Goal: Transaction & Acquisition: Purchase product/service

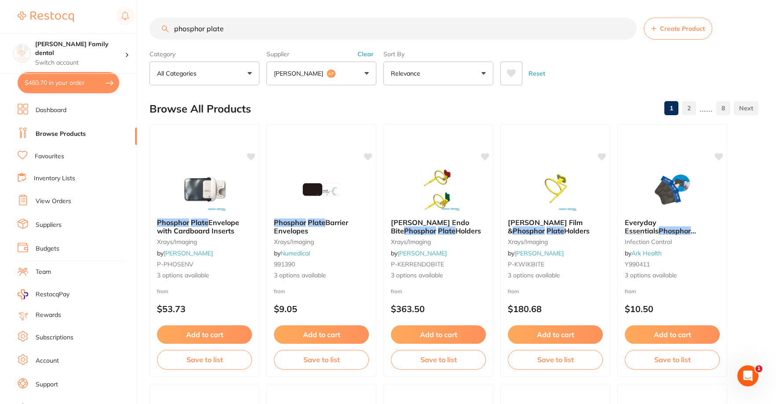
click at [344, 80] on button "[PERSON_NAME] +7" at bounding box center [321, 74] width 110 height 24
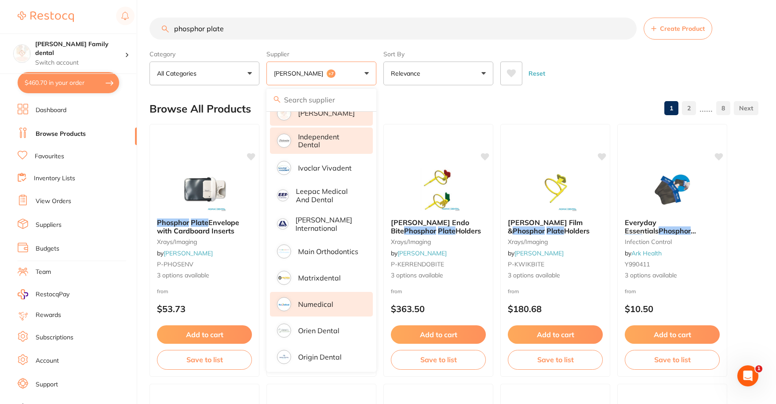
click at [328, 134] on p "Independent Dental" at bounding box center [329, 141] width 62 height 16
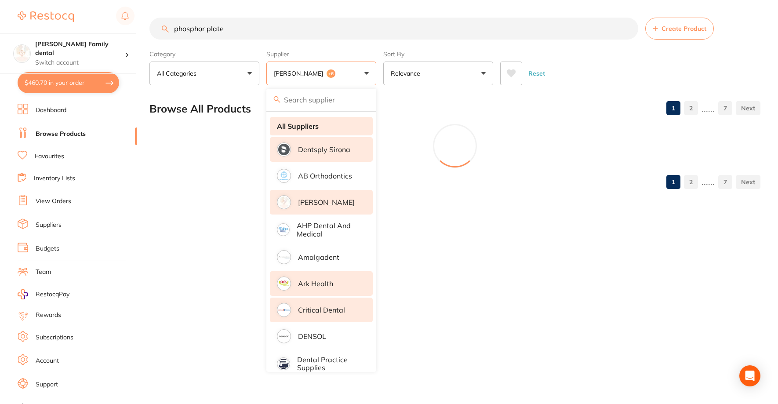
click at [301, 122] on strong "All Suppliers" at bounding box center [298, 126] width 42 height 8
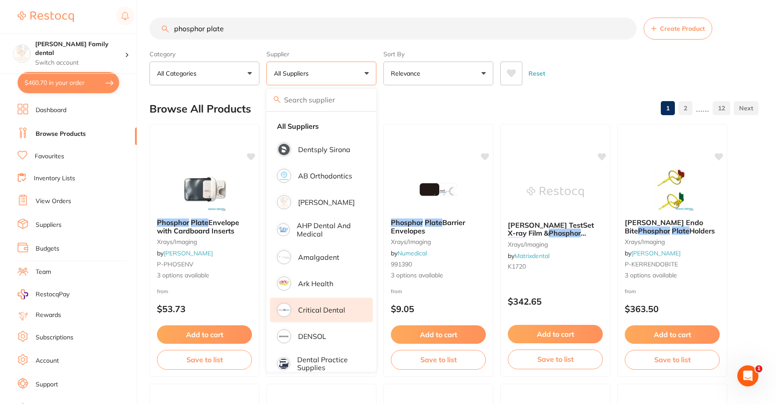
click at [317, 313] on p "Critical Dental" at bounding box center [321, 310] width 47 height 8
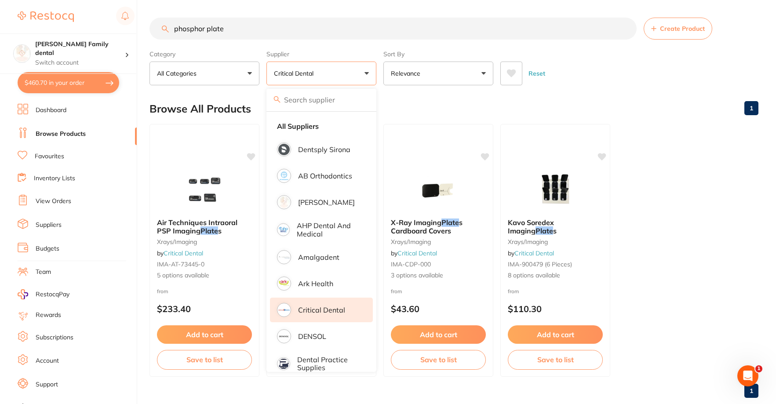
click at [242, 30] on input "phosphor plate" at bounding box center [392, 29] width 487 height 22
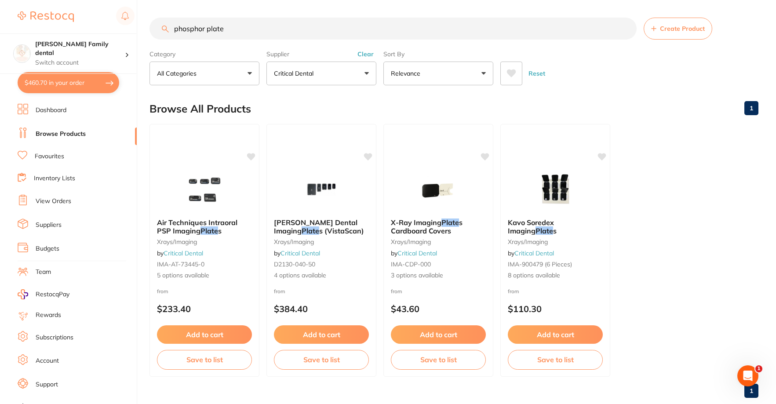
scroll to position [18, 0]
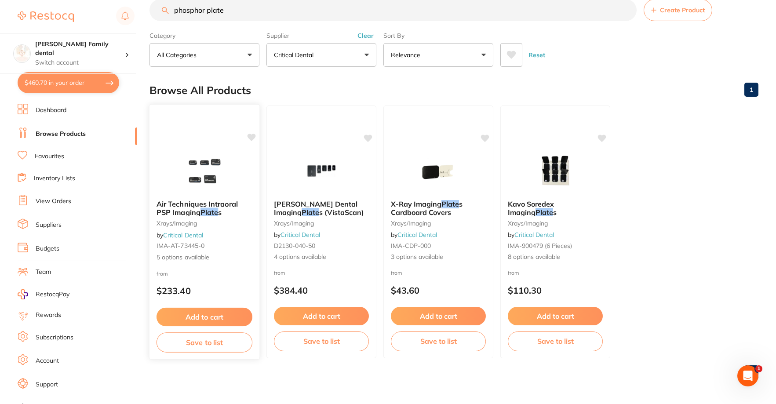
click at [206, 169] on img at bounding box center [204, 171] width 58 height 44
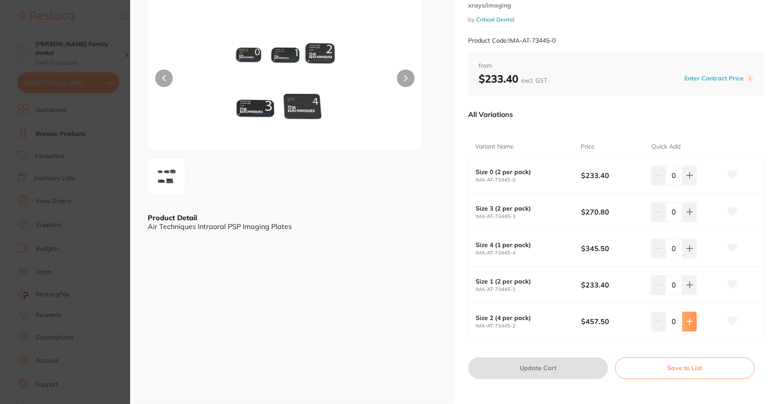
click at [685, 325] on button at bounding box center [689, 321] width 15 height 19
type input "1"
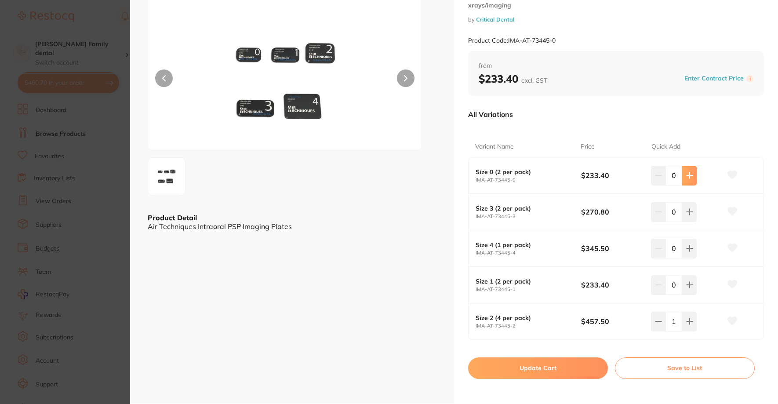
click at [685, 171] on button at bounding box center [689, 175] width 15 height 19
type input "1"
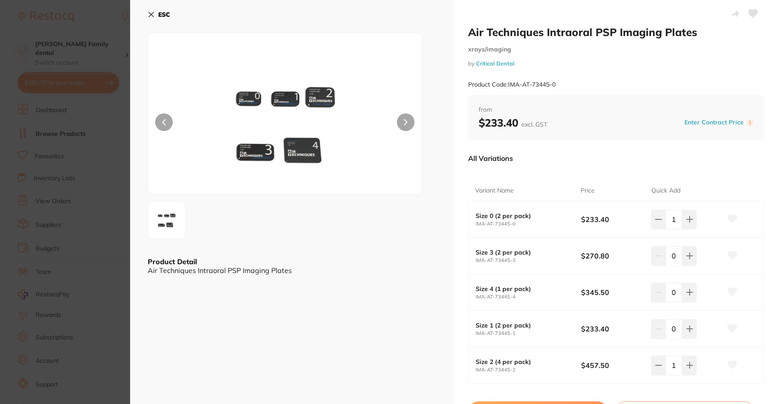
click at [151, 15] on icon at bounding box center [151, 14] width 5 height 5
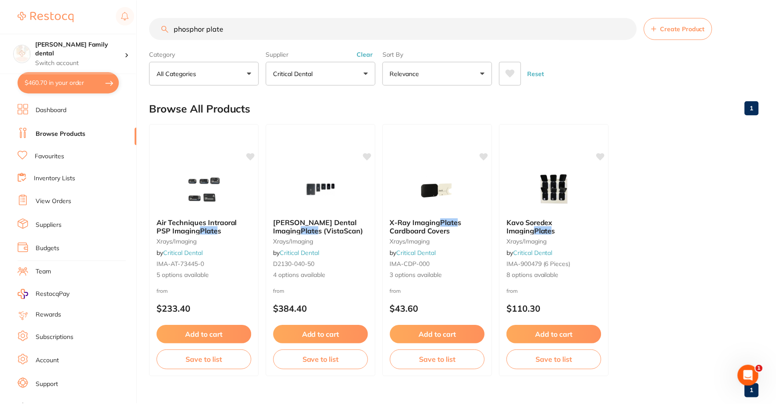
scroll to position [18, 0]
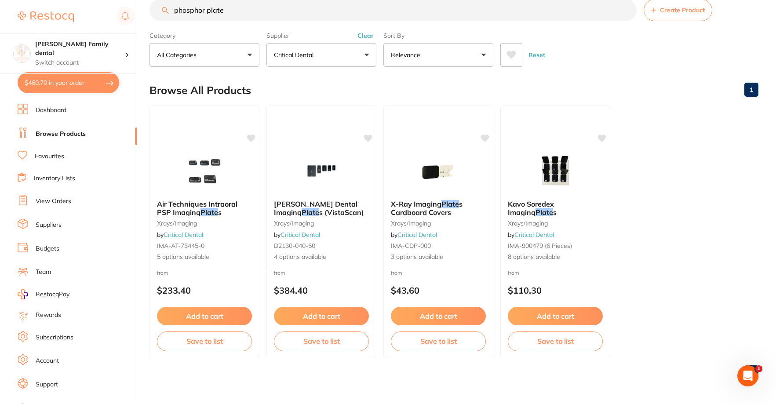
click at [54, 80] on button "$460.70 in your order" at bounding box center [69, 82] width 102 height 21
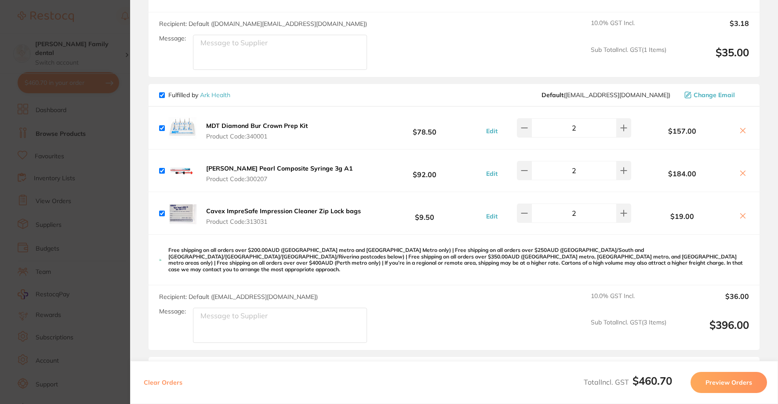
scroll to position [220, 0]
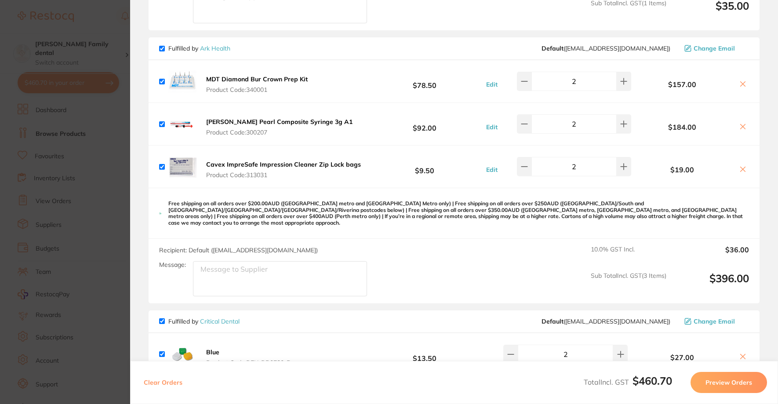
click at [244, 164] on b "Cavex ImpreSafe Impression Cleaner Zip Lock bags" at bounding box center [283, 164] width 155 height 8
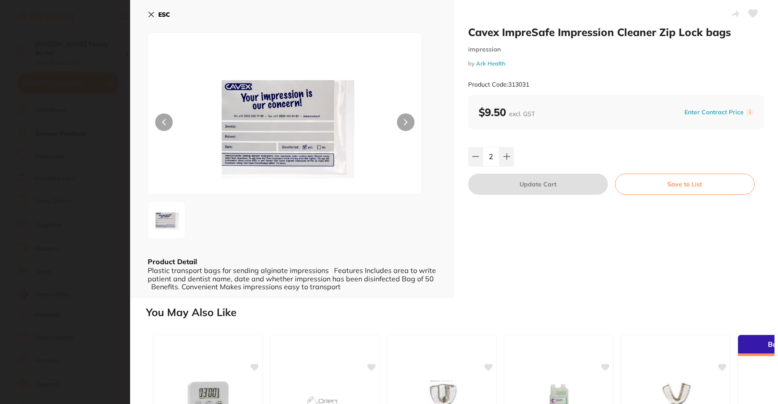
scroll to position [0, 0]
click at [154, 15] on icon at bounding box center [151, 14] width 7 height 7
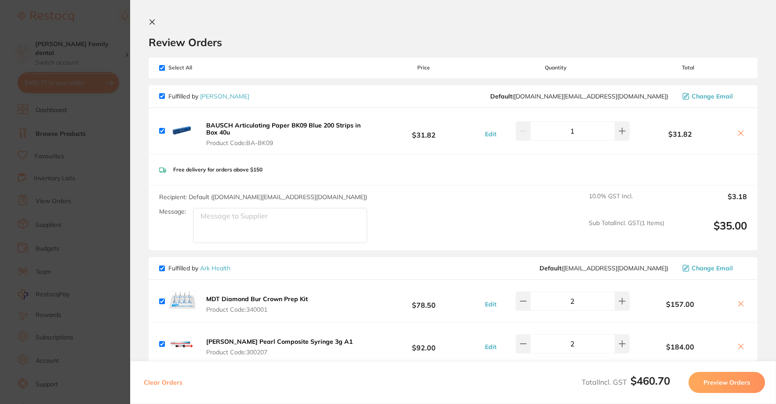
click at [153, 20] on button at bounding box center [154, 22] width 11 height 8
